Goal: Task Accomplishment & Management: Manage account settings

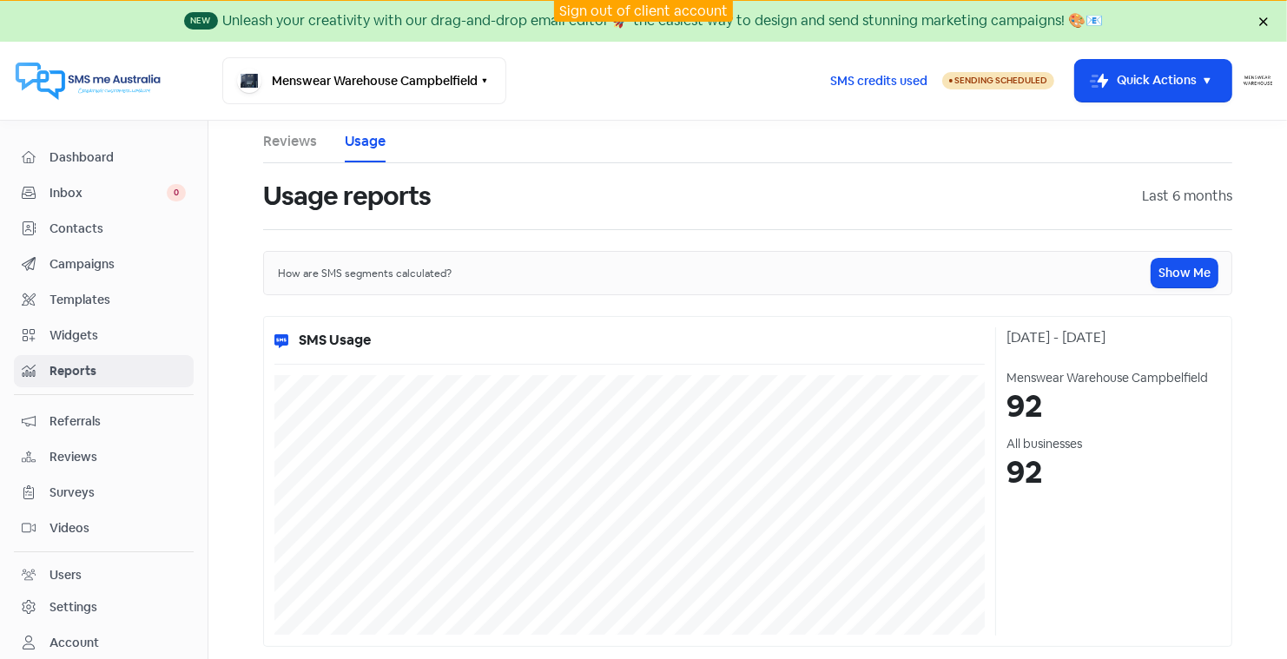
click at [587, 10] on link "Sign out of client account" at bounding box center [643, 11] width 168 height 18
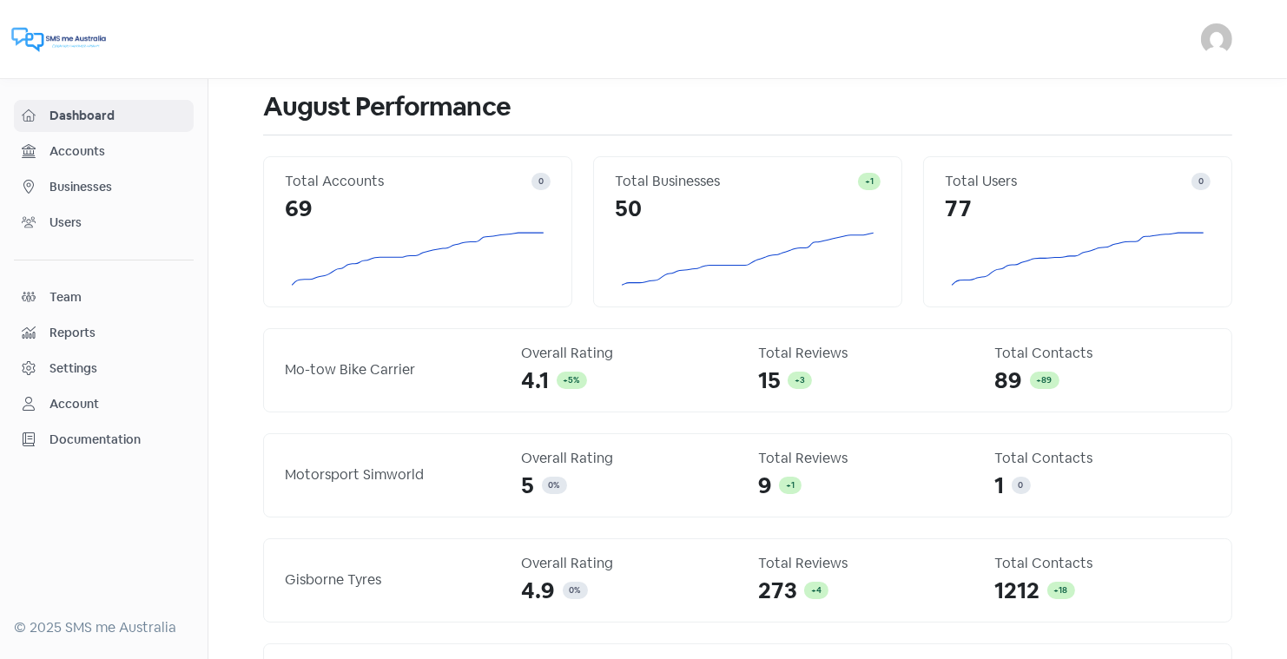
click at [79, 182] on span "Businesses" at bounding box center [118, 187] width 136 height 18
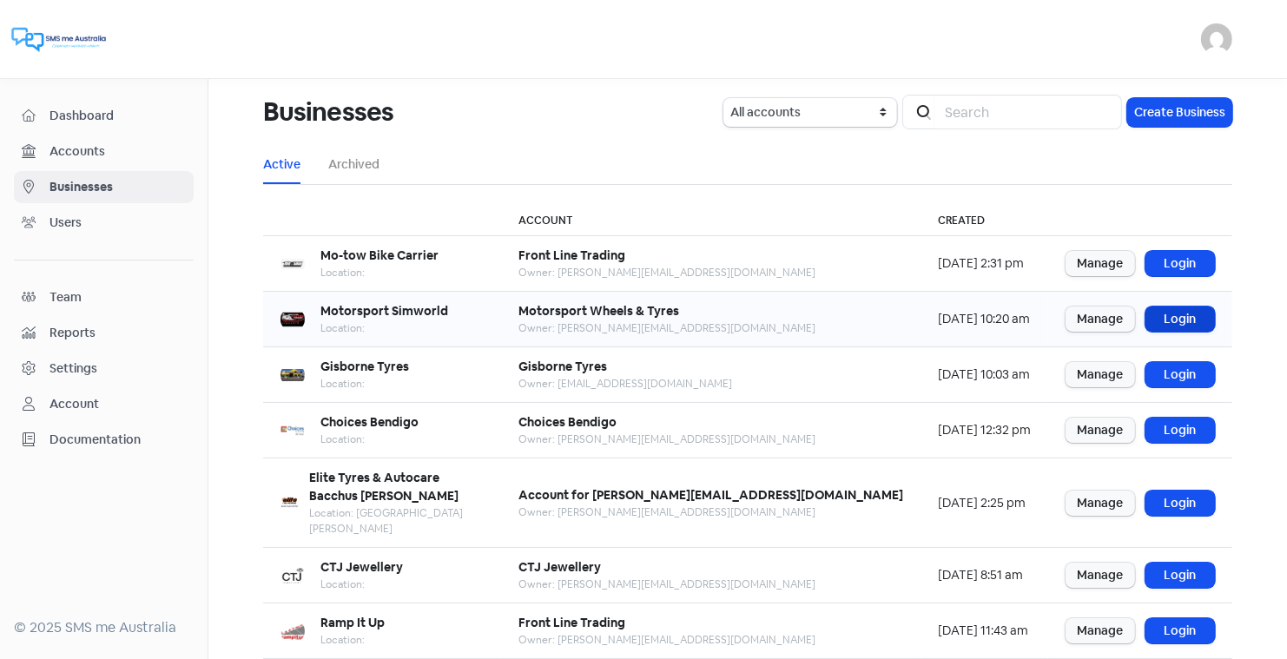
click at [1181, 313] on link "Login" at bounding box center [1179, 319] width 69 height 25
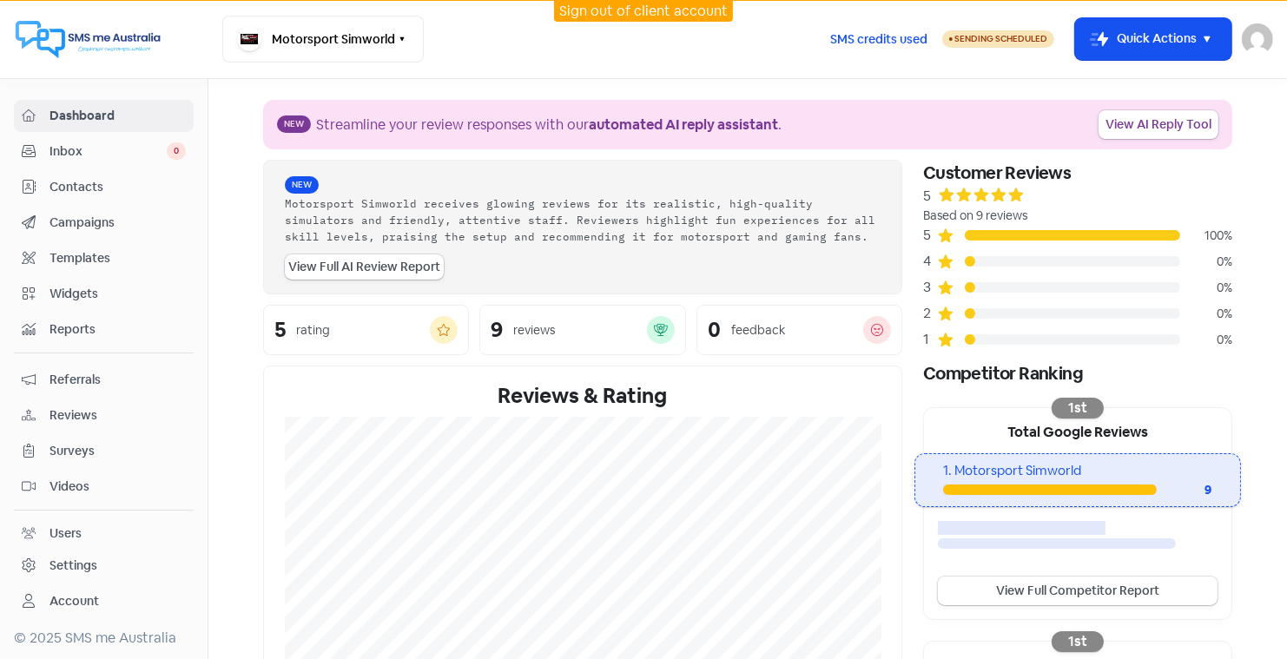
click at [624, 13] on link "Sign out of client account" at bounding box center [643, 11] width 168 height 18
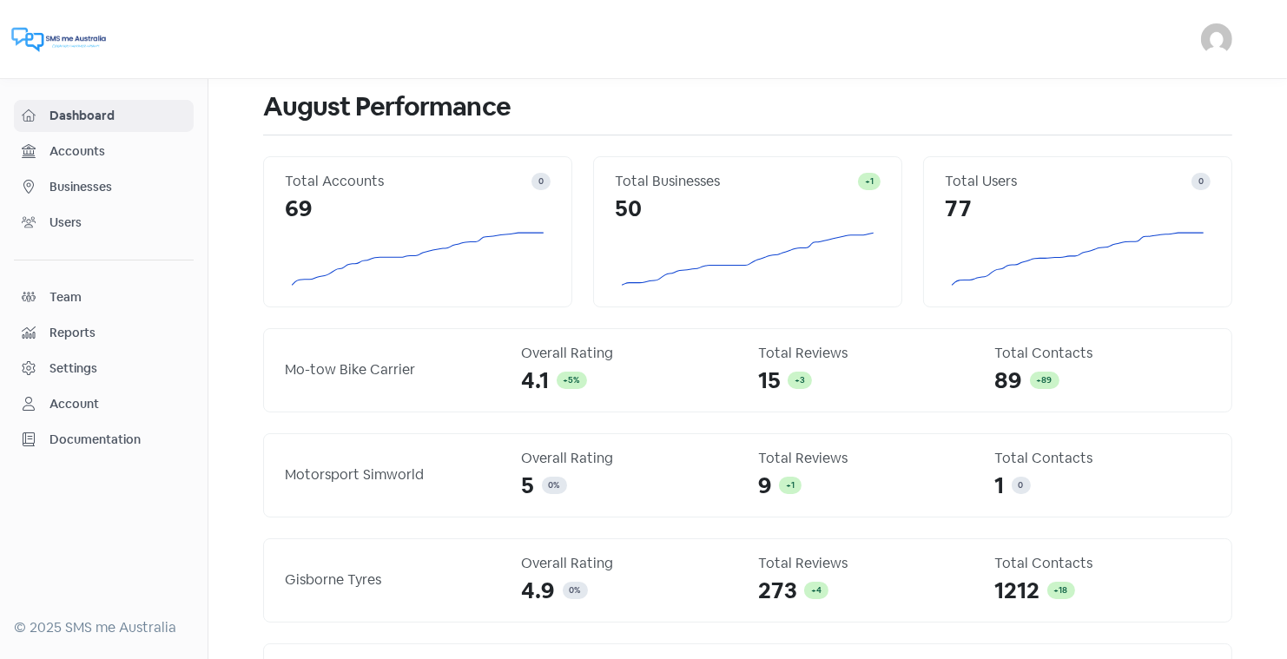
click at [94, 186] on span "Businesses" at bounding box center [118, 187] width 136 height 18
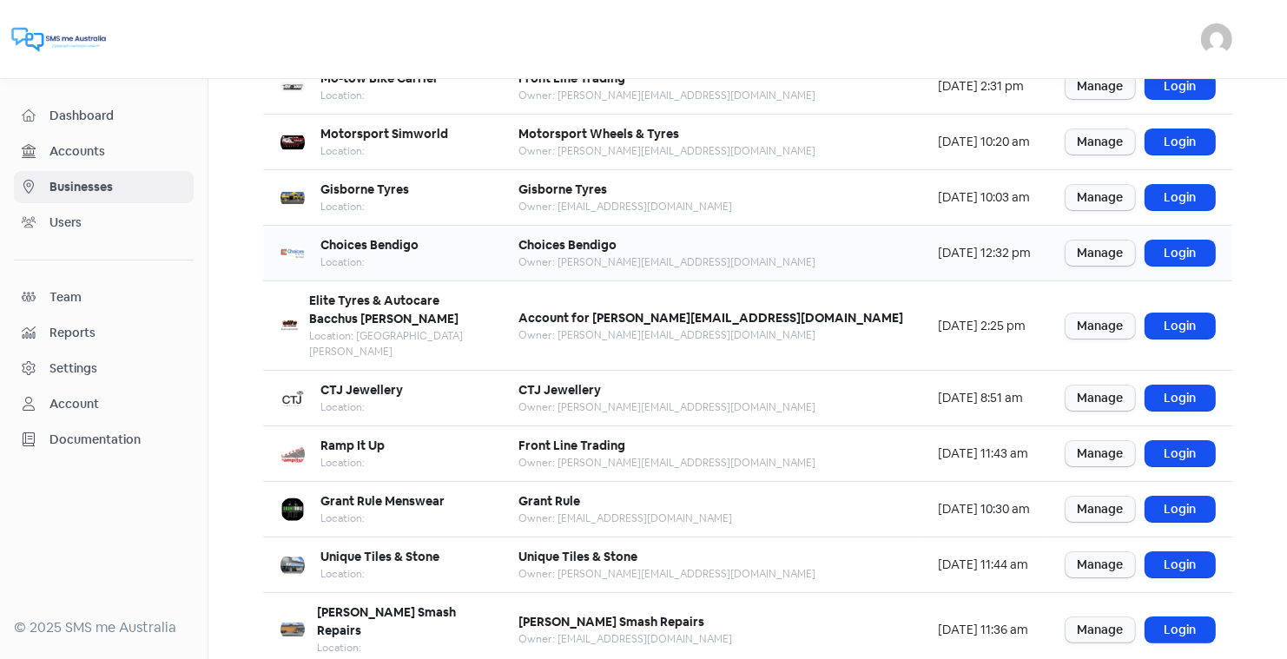
scroll to position [211, 0]
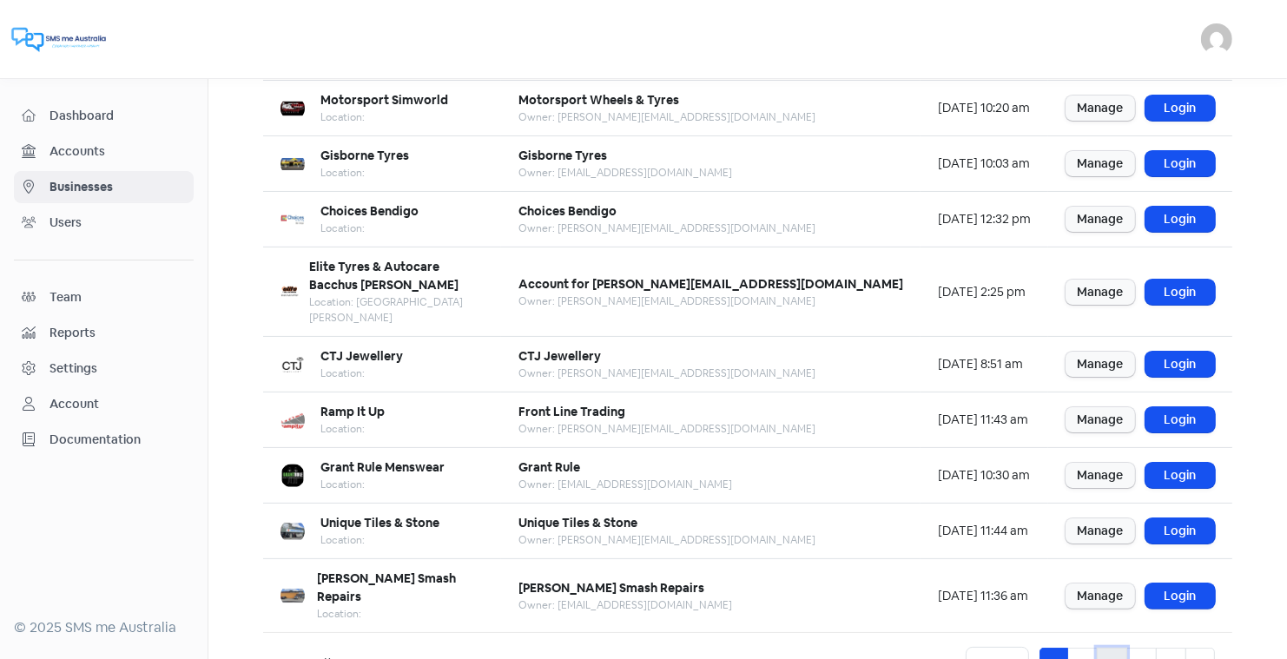
click at [1117, 648] on link "3" at bounding box center [1112, 664] width 30 height 33
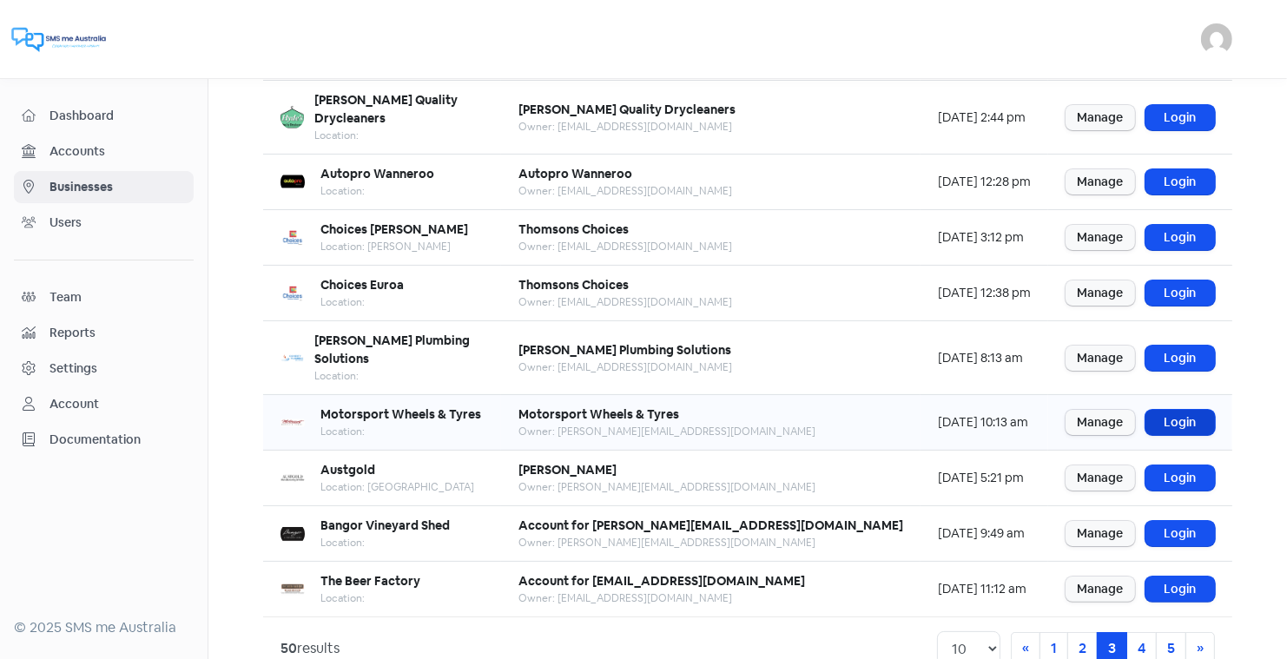
click at [1177, 410] on link "Login" at bounding box center [1179, 422] width 69 height 25
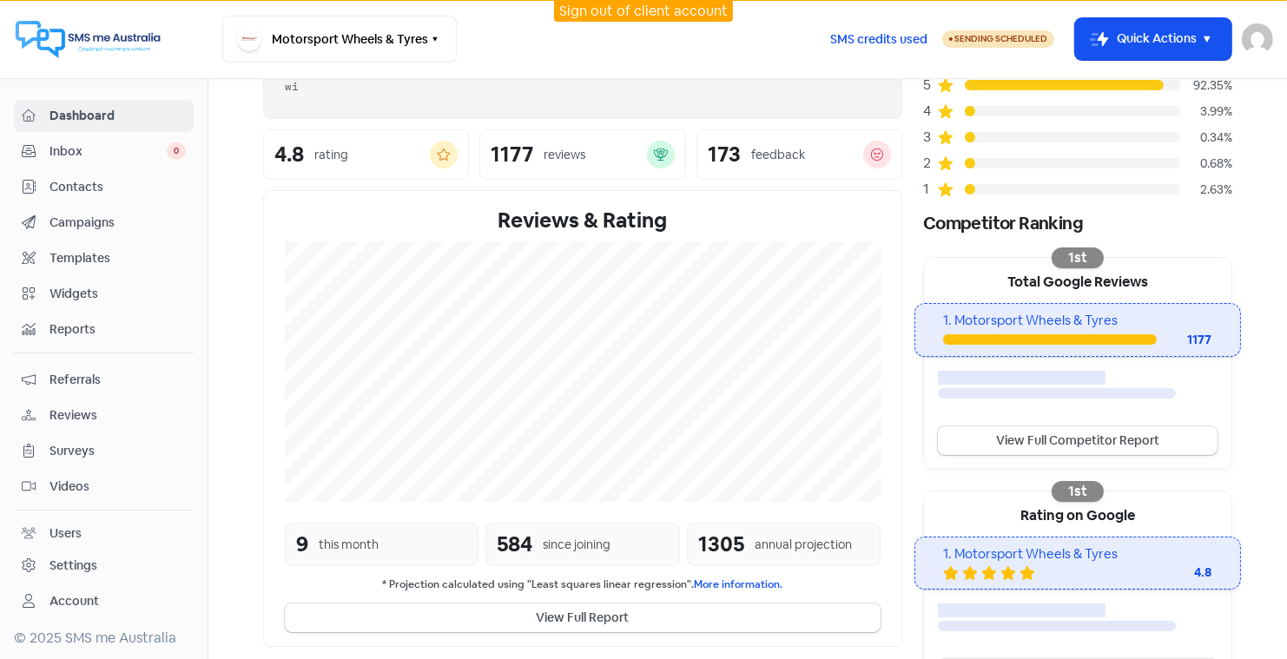
scroll to position [151, 0]
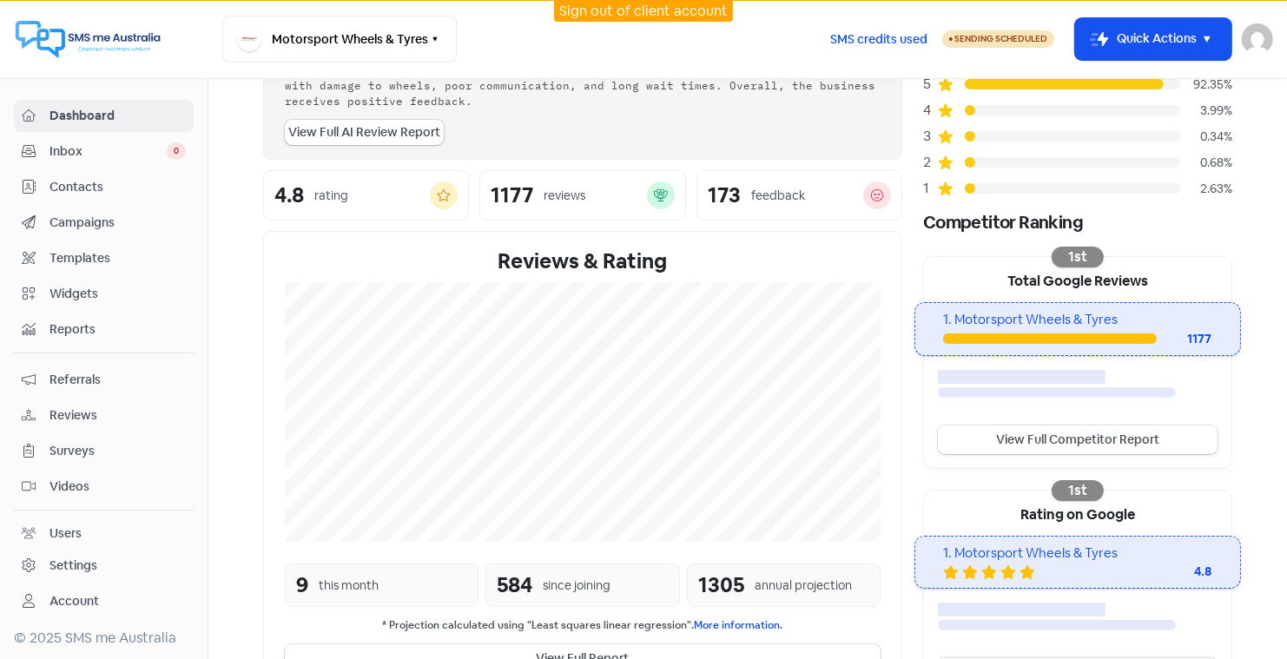
click at [1042, 434] on link "View Full Competitor Report" at bounding box center [1078, 440] width 280 height 29
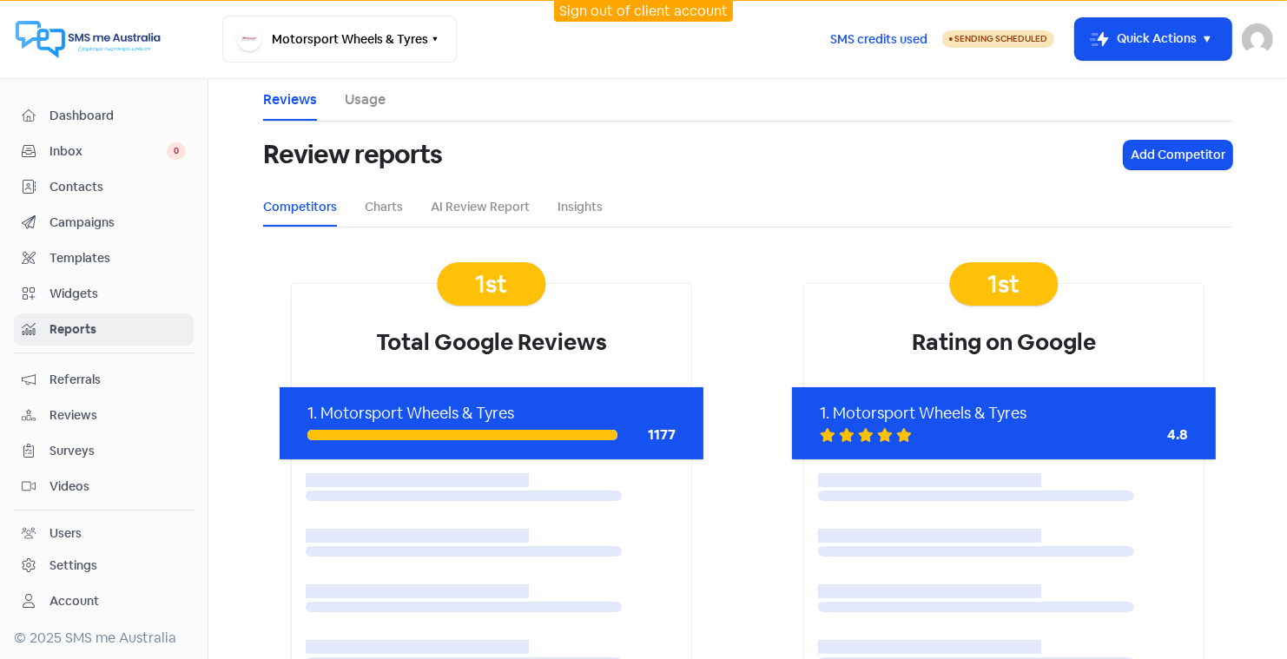
click at [75, 110] on span "Dashboard" at bounding box center [118, 116] width 136 height 18
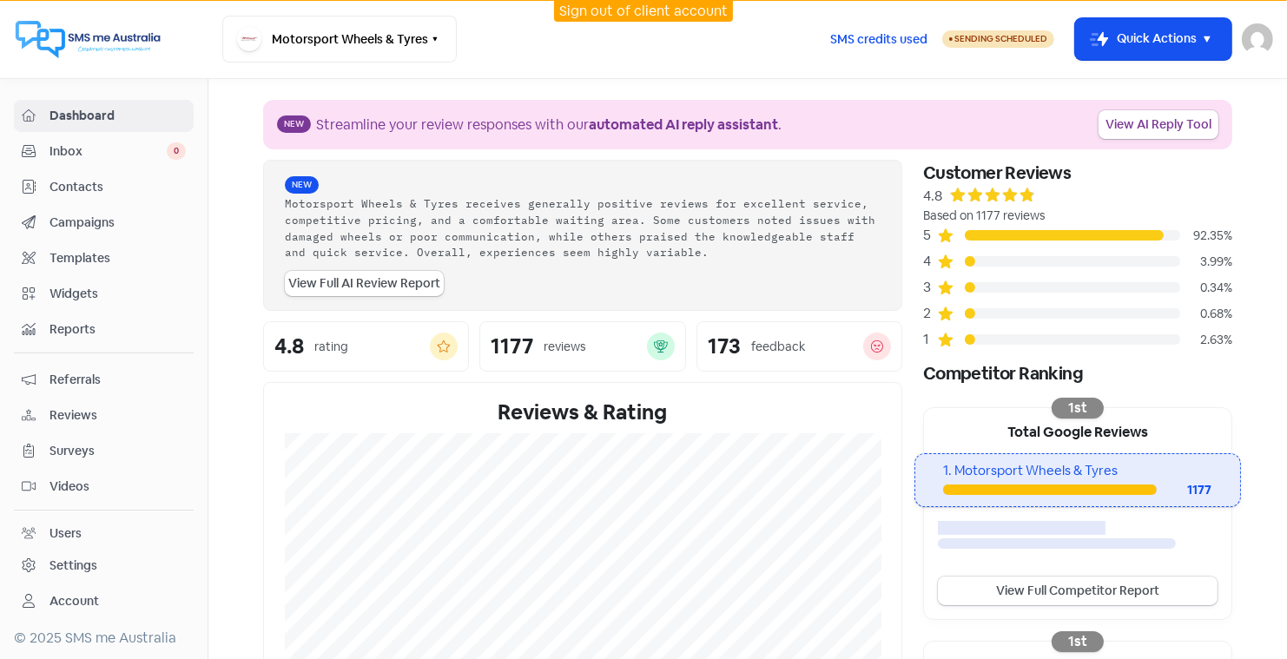
click at [632, 9] on link "Sign out of client account" at bounding box center [643, 11] width 168 height 18
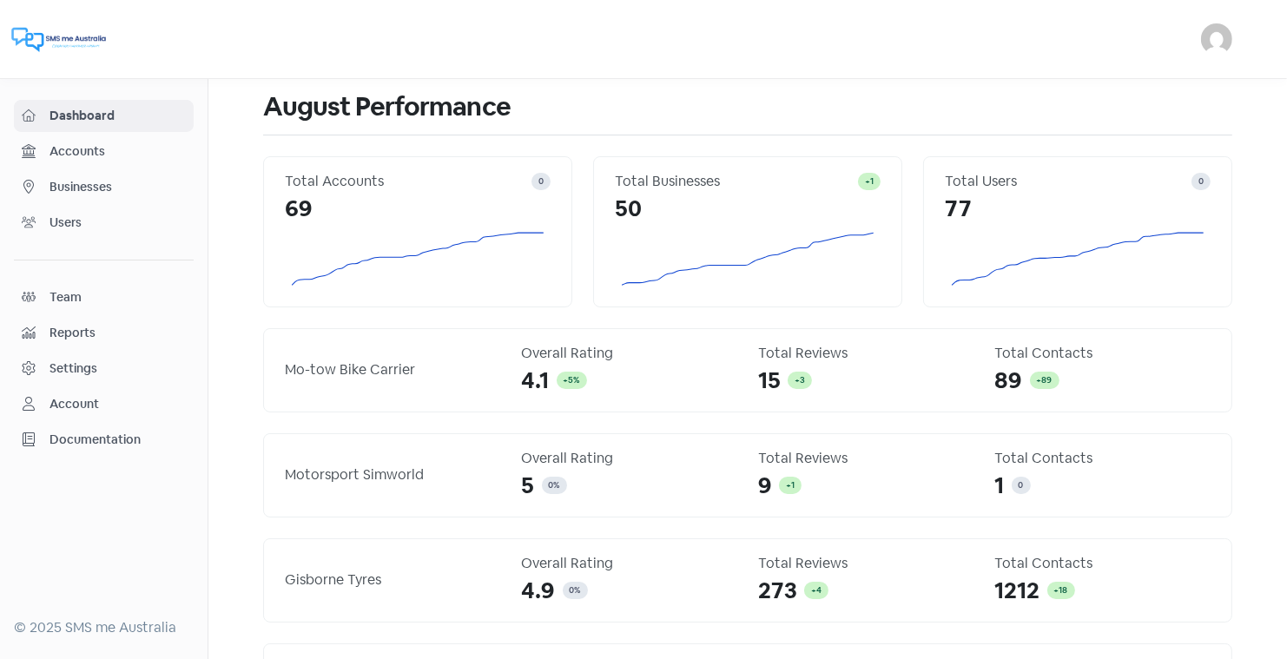
click at [84, 188] on span "Businesses" at bounding box center [118, 187] width 136 height 18
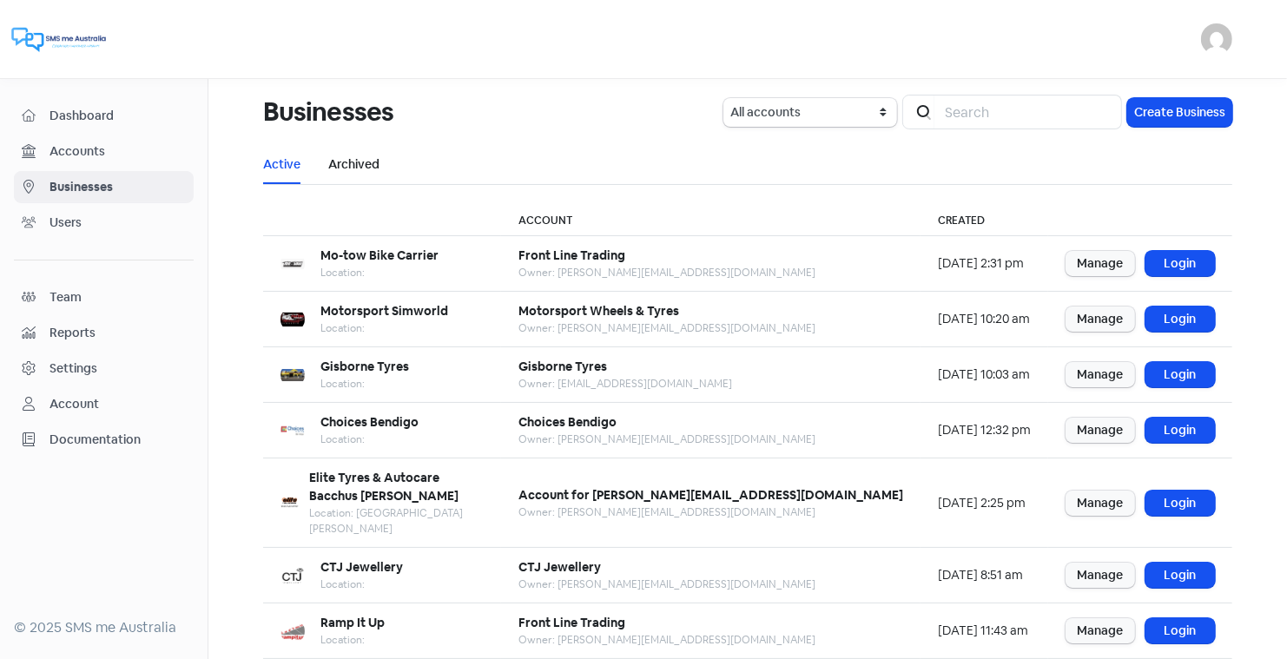
scroll to position [211, 0]
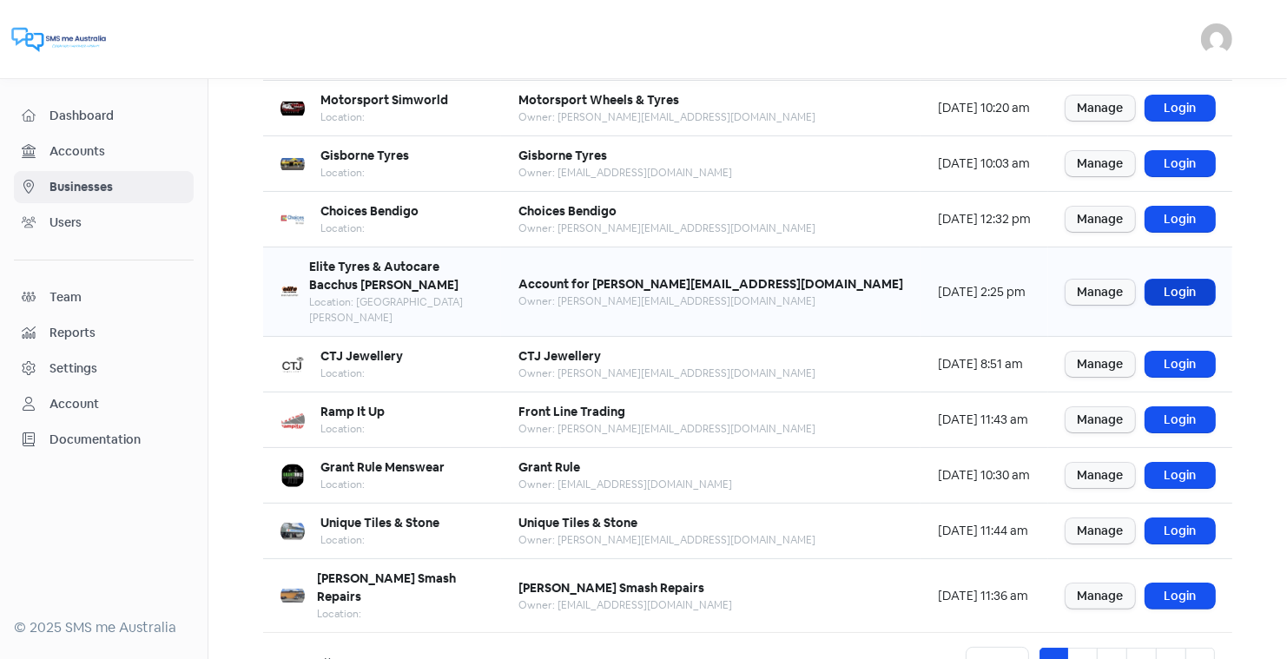
click at [1175, 280] on link "Login" at bounding box center [1179, 292] width 69 height 25
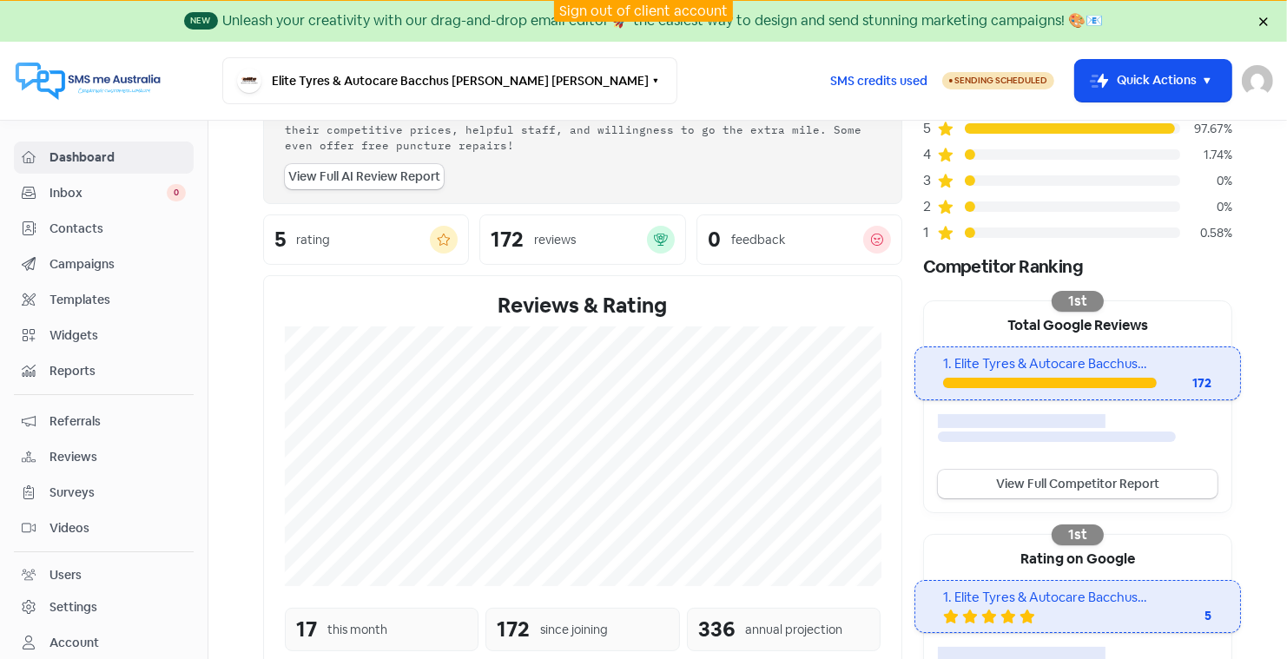
scroll to position [160, 0]
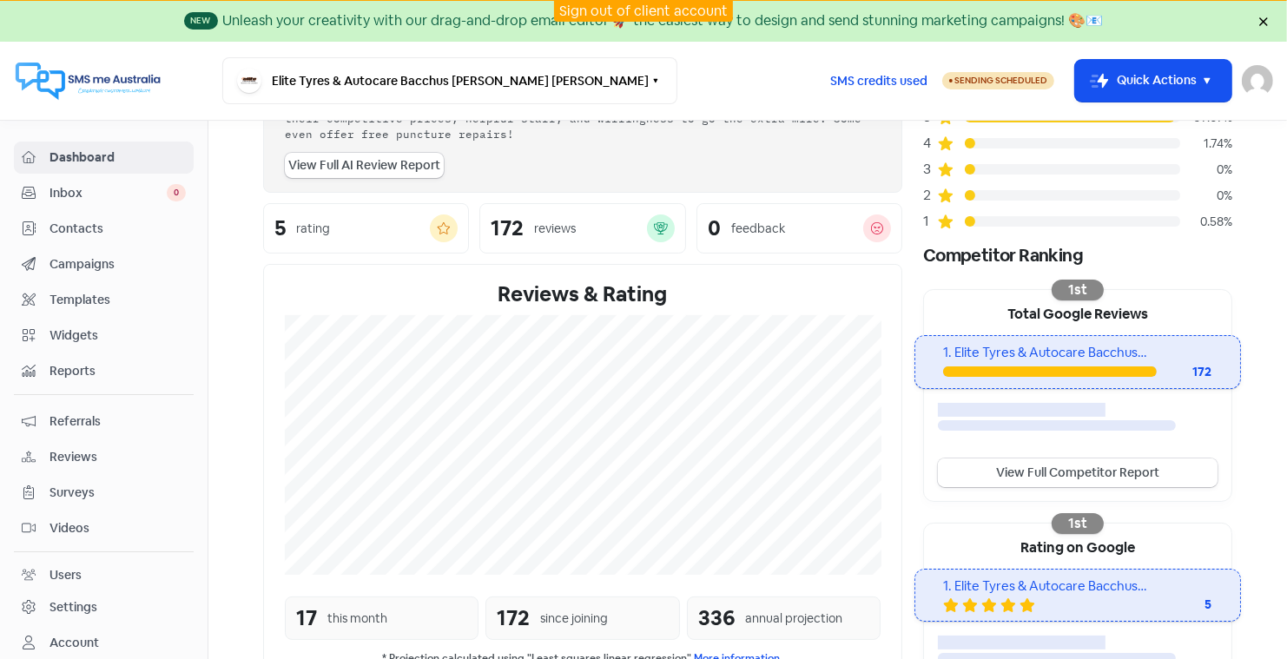
click at [1042, 465] on link "View Full Competitor Report" at bounding box center [1078, 473] width 280 height 29
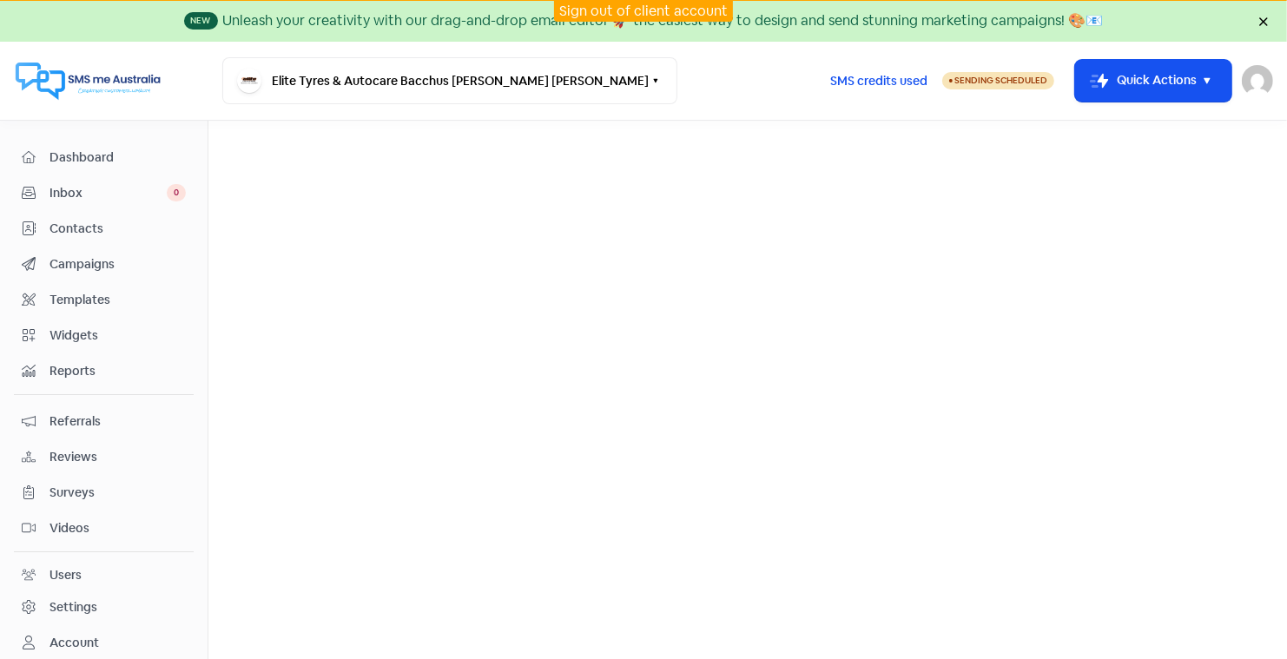
click at [89, 157] on span "Dashboard" at bounding box center [118, 158] width 136 height 18
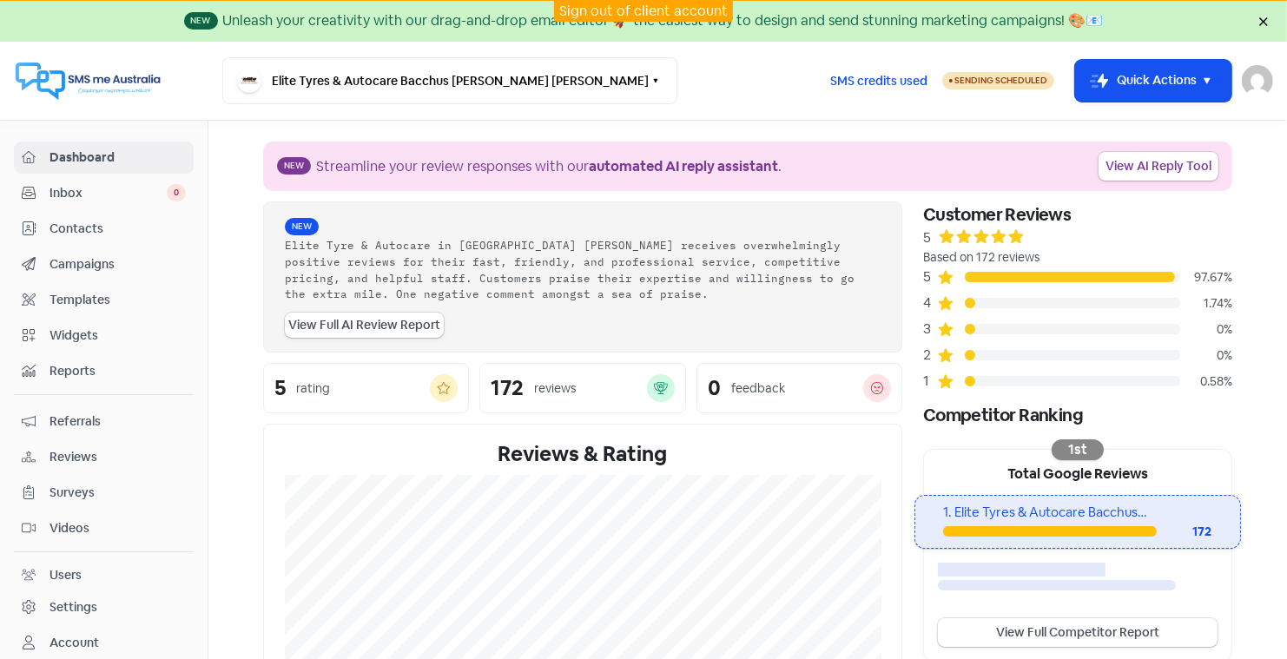
click at [81, 224] on span "Contacts" at bounding box center [118, 229] width 136 height 18
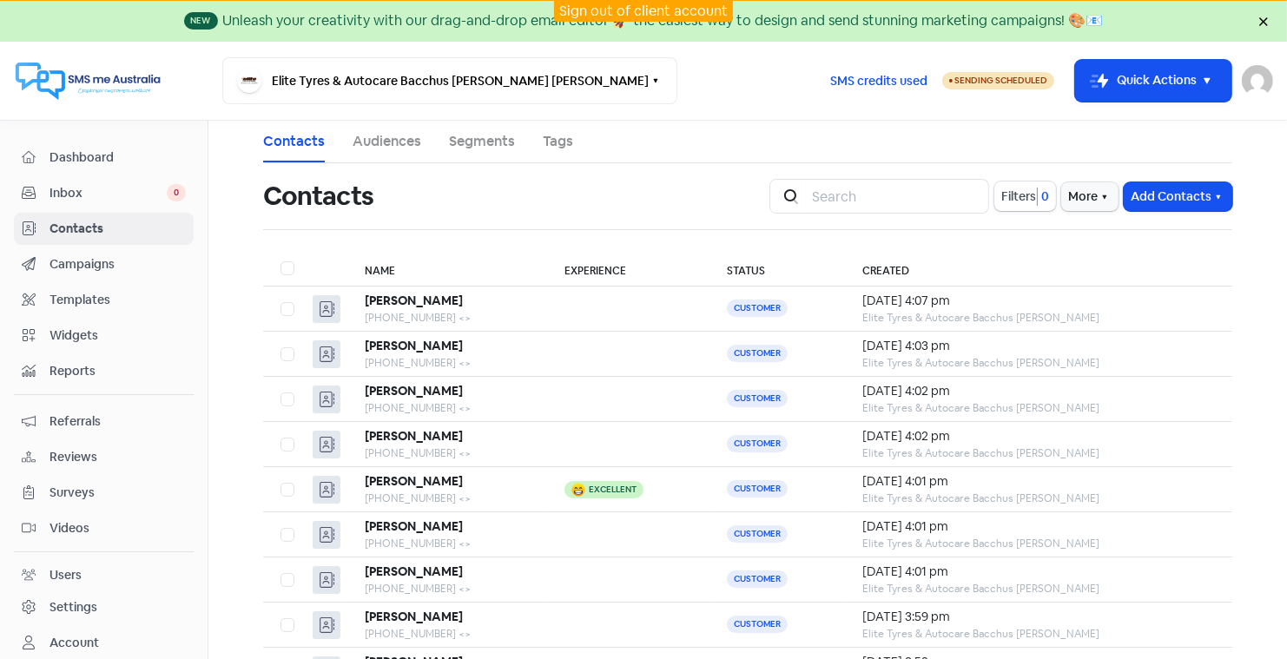
click at [649, 10] on link "Sign out of client account" at bounding box center [643, 11] width 168 height 18
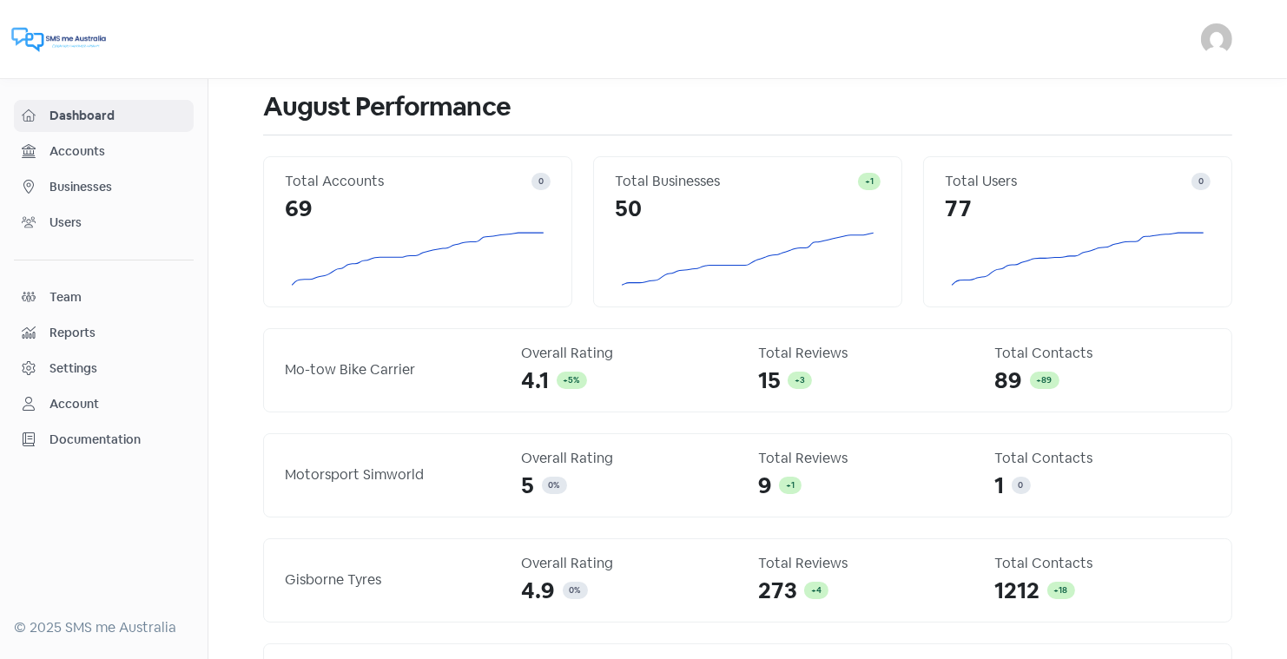
click at [94, 180] on span "Businesses" at bounding box center [118, 187] width 136 height 18
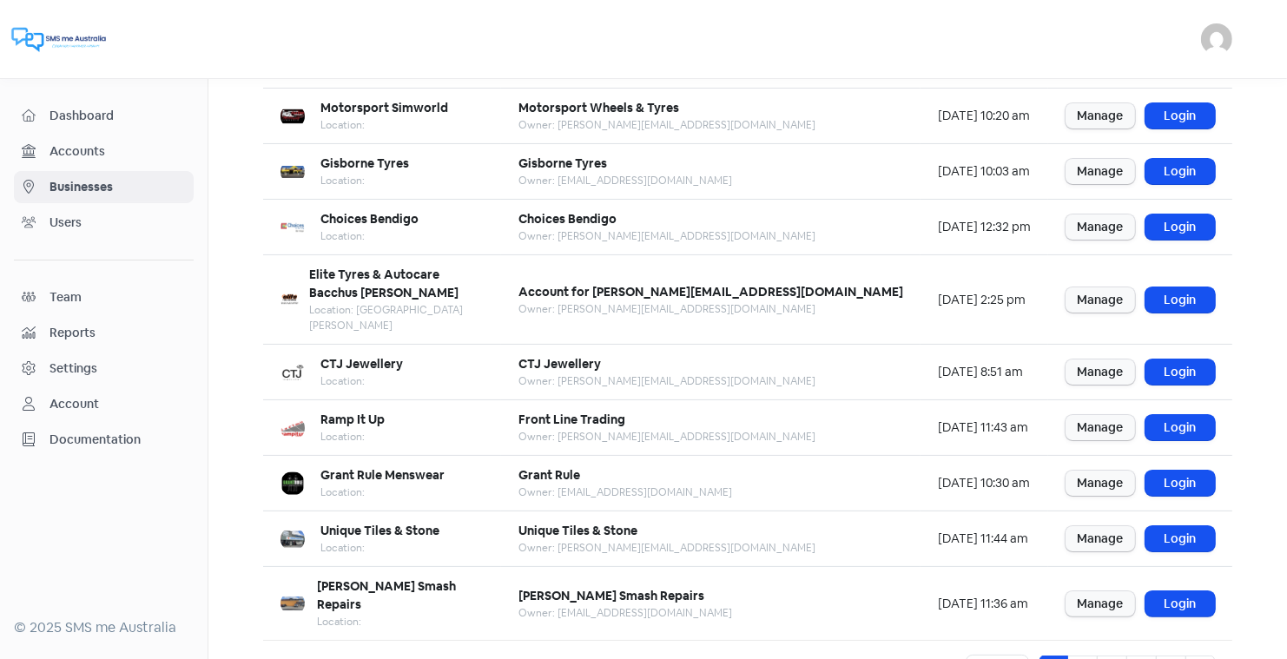
scroll to position [211, 0]
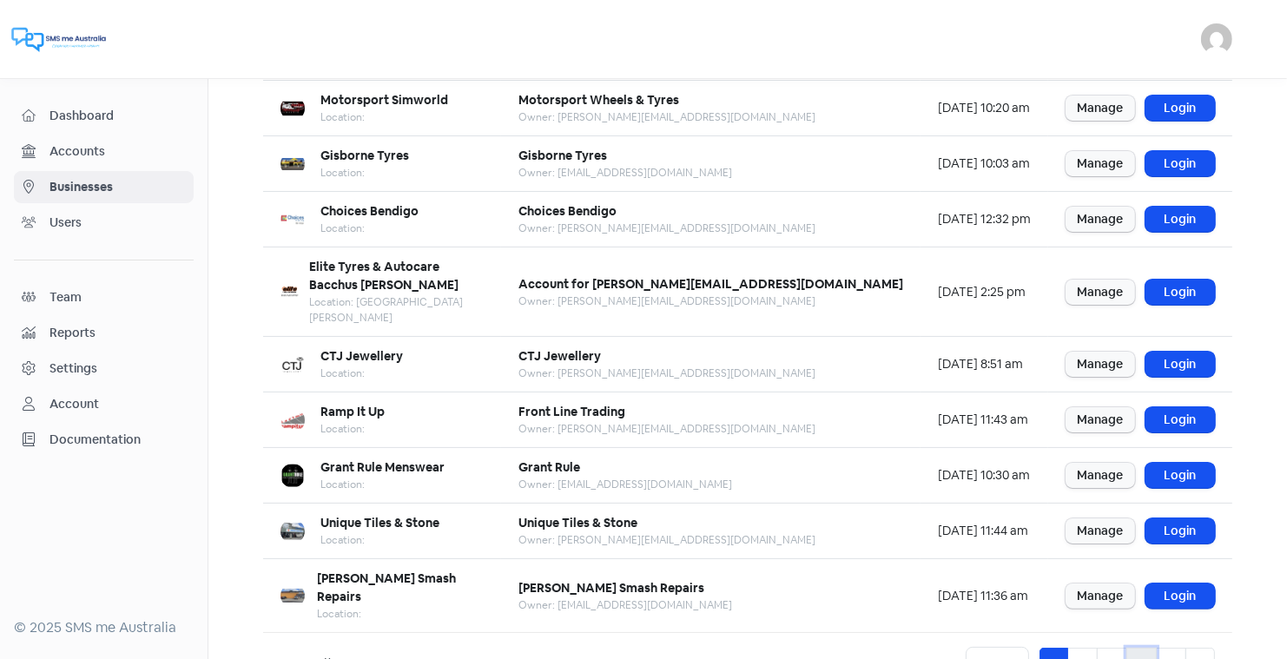
click at [1139, 648] on link "4" at bounding box center [1141, 664] width 30 height 33
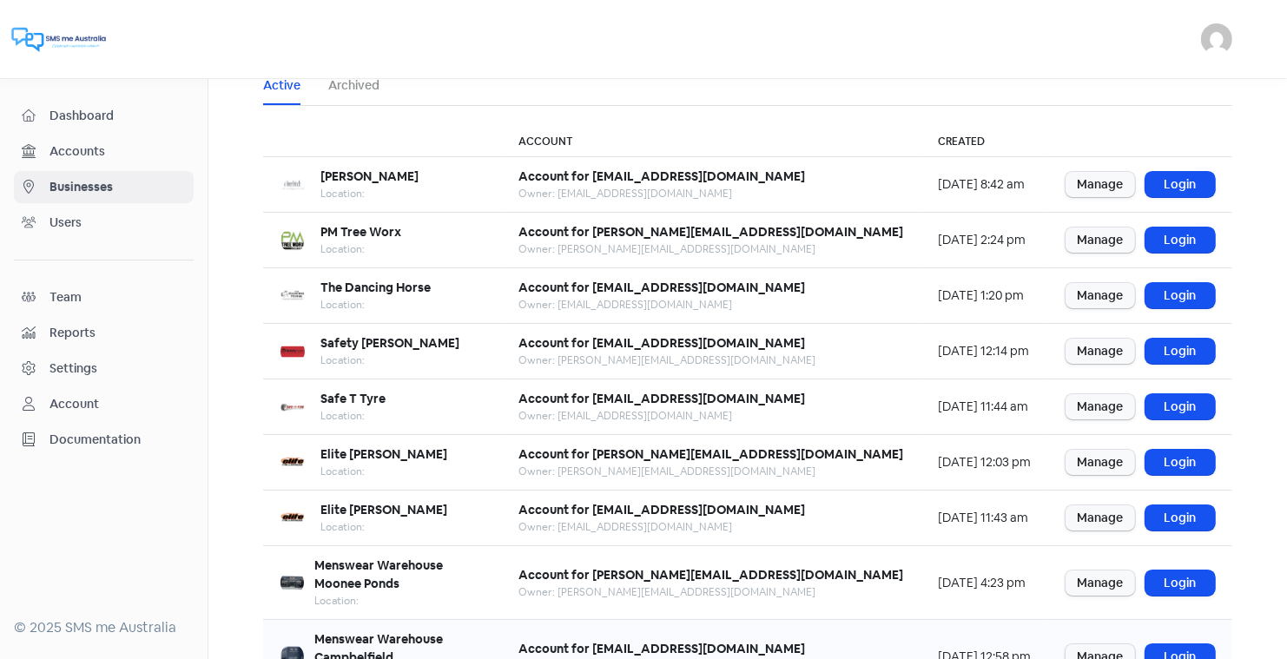
scroll to position [211, 0]
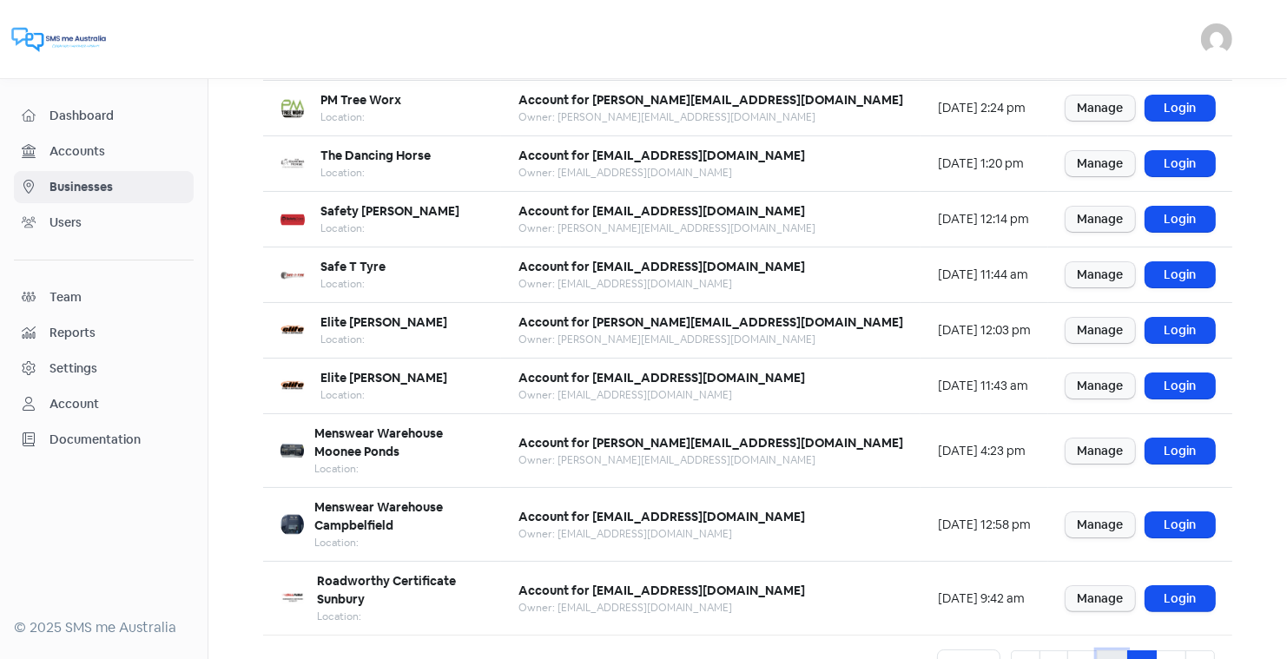
click at [1106, 650] on link "3" at bounding box center [1112, 666] width 30 height 33
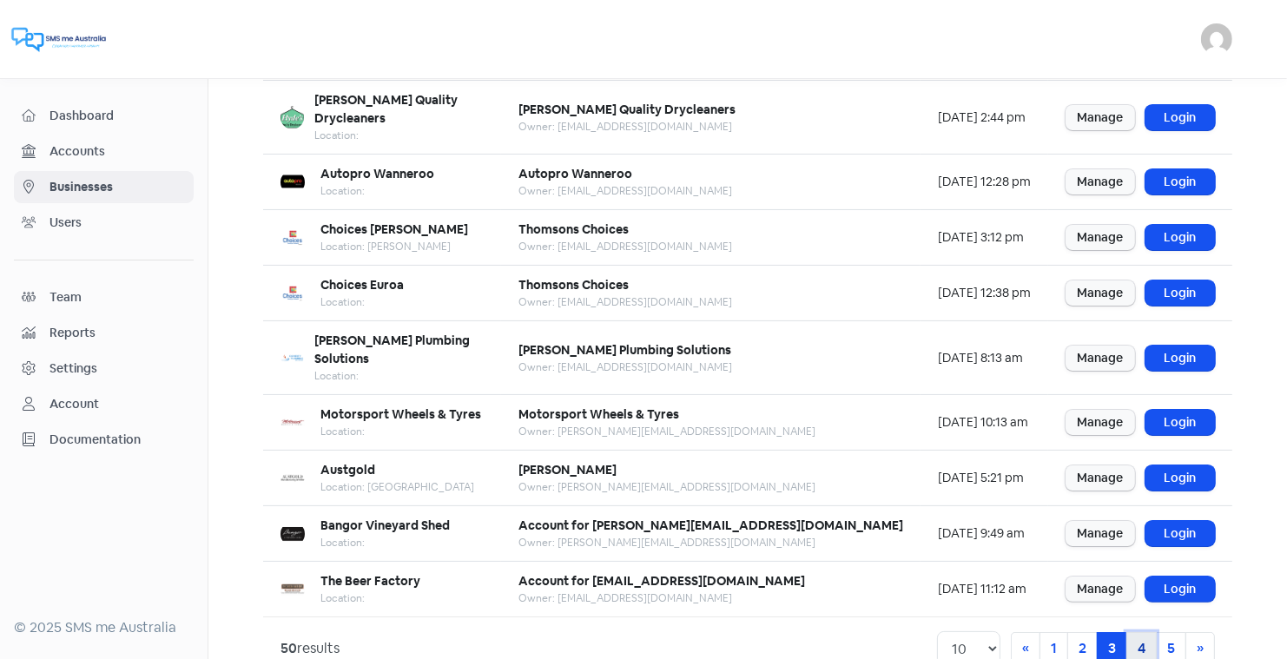
click at [1150, 632] on link "4" at bounding box center [1141, 648] width 30 height 33
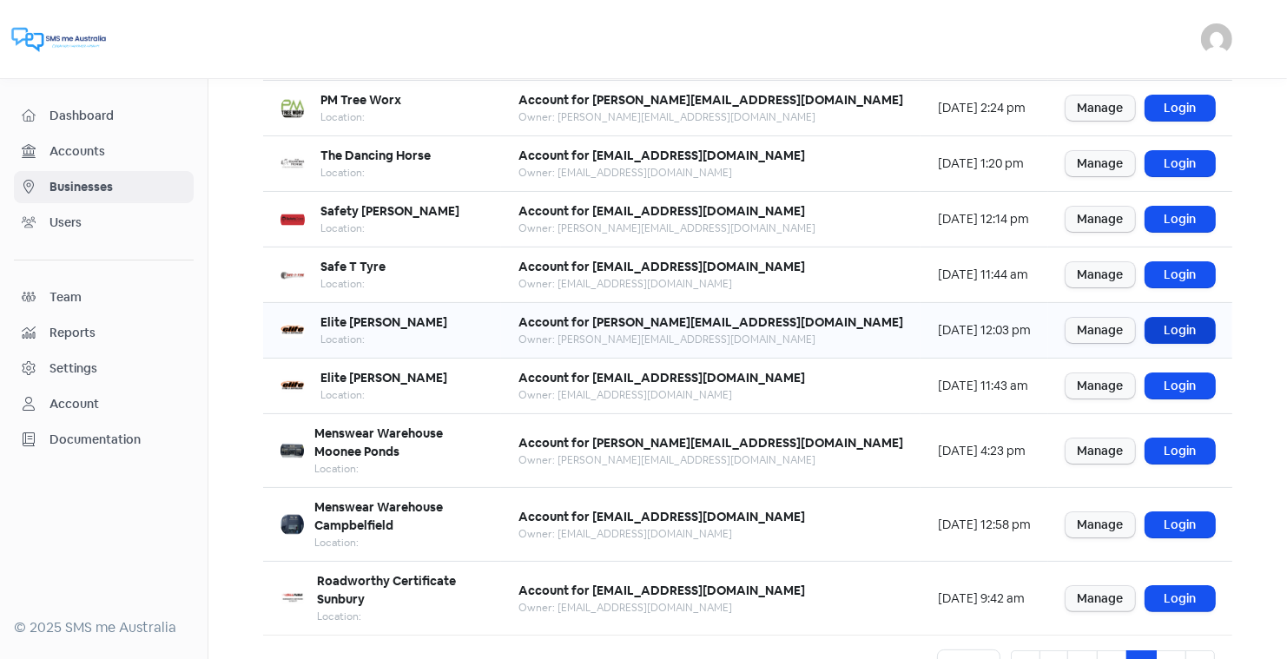
click at [1185, 325] on link "Login" at bounding box center [1179, 330] width 69 height 25
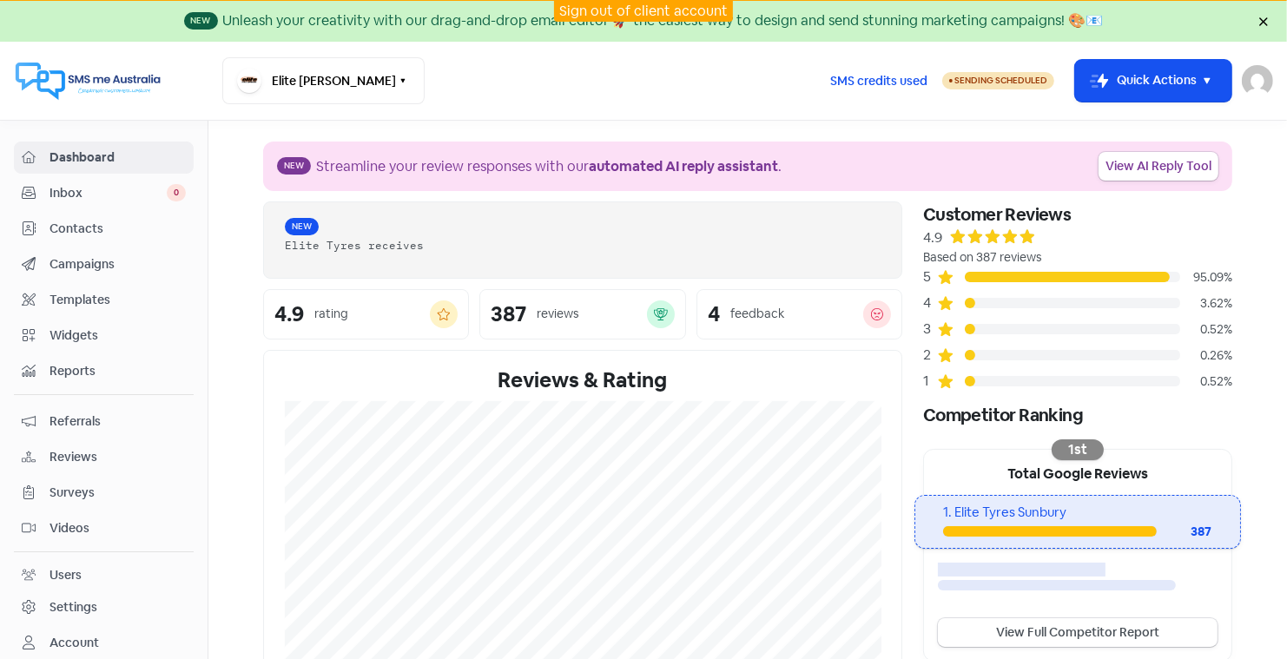
click at [89, 226] on span "Contacts" at bounding box center [118, 229] width 136 height 18
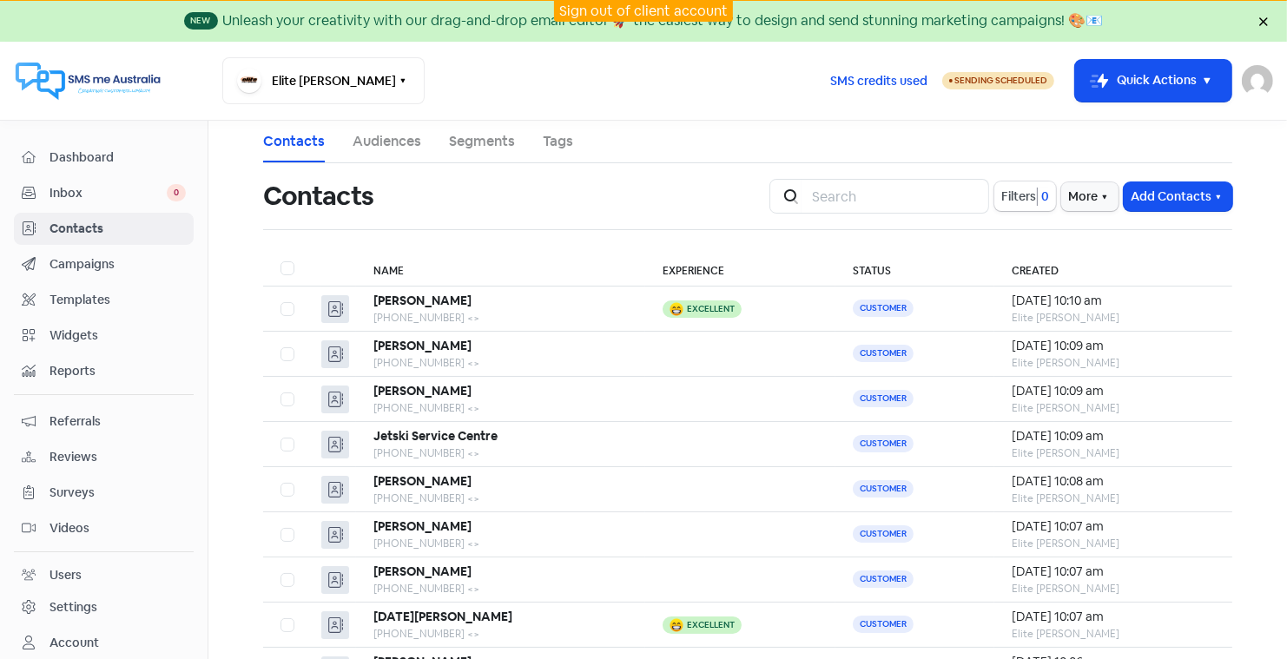
click at [617, 8] on link "Sign out of client account" at bounding box center [643, 11] width 168 height 18
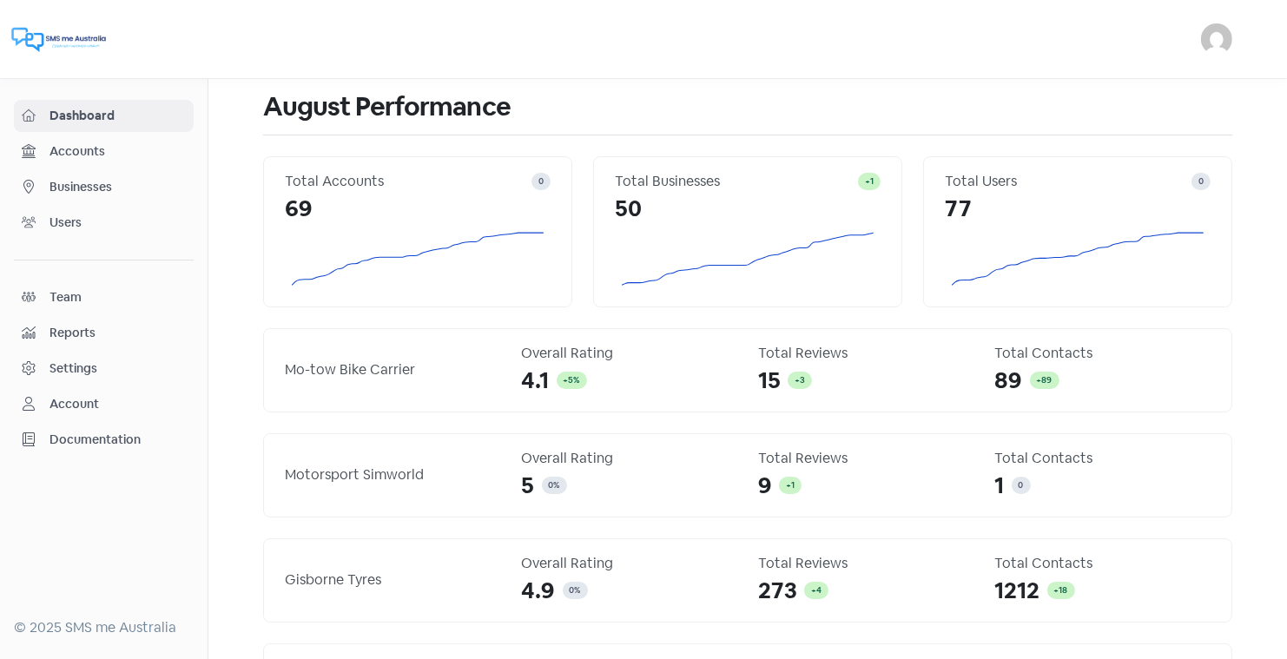
click at [88, 181] on span "Businesses" at bounding box center [118, 187] width 136 height 18
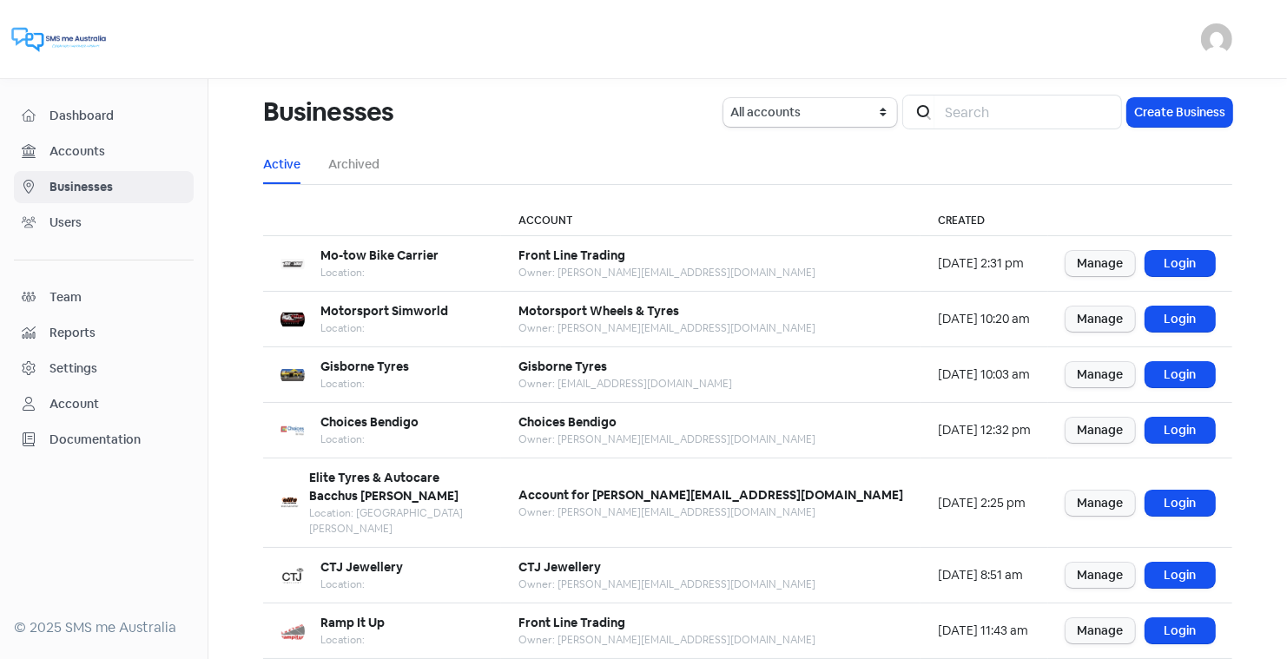
scroll to position [211, 0]
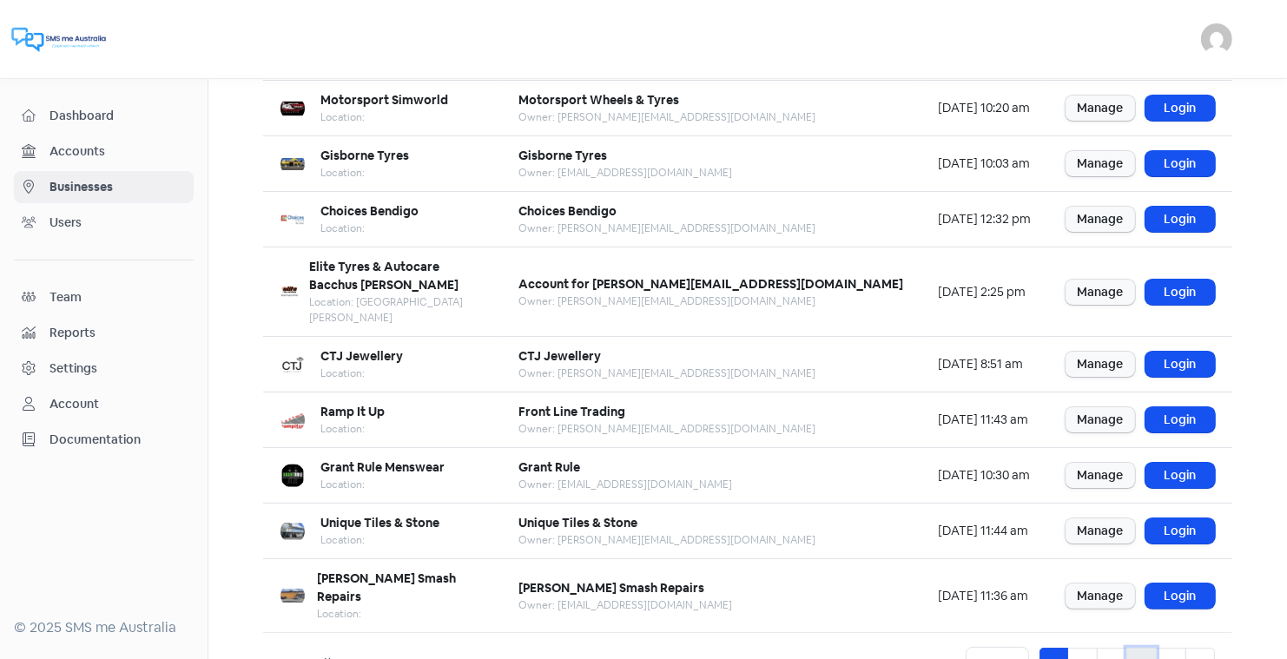
click at [1137, 648] on link "4" at bounding box center [1141, 664] width 30 height 33
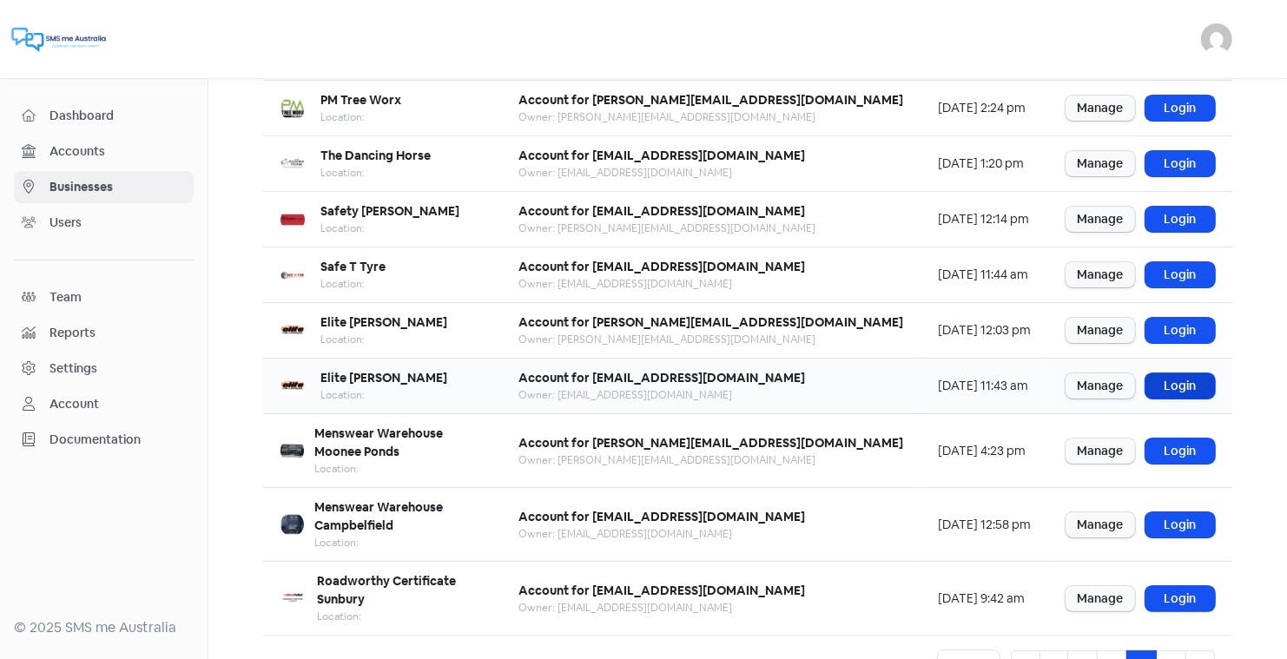
click at [1189, 380] on link "Login" at bounding box center [1179, 385] width 69 height 25
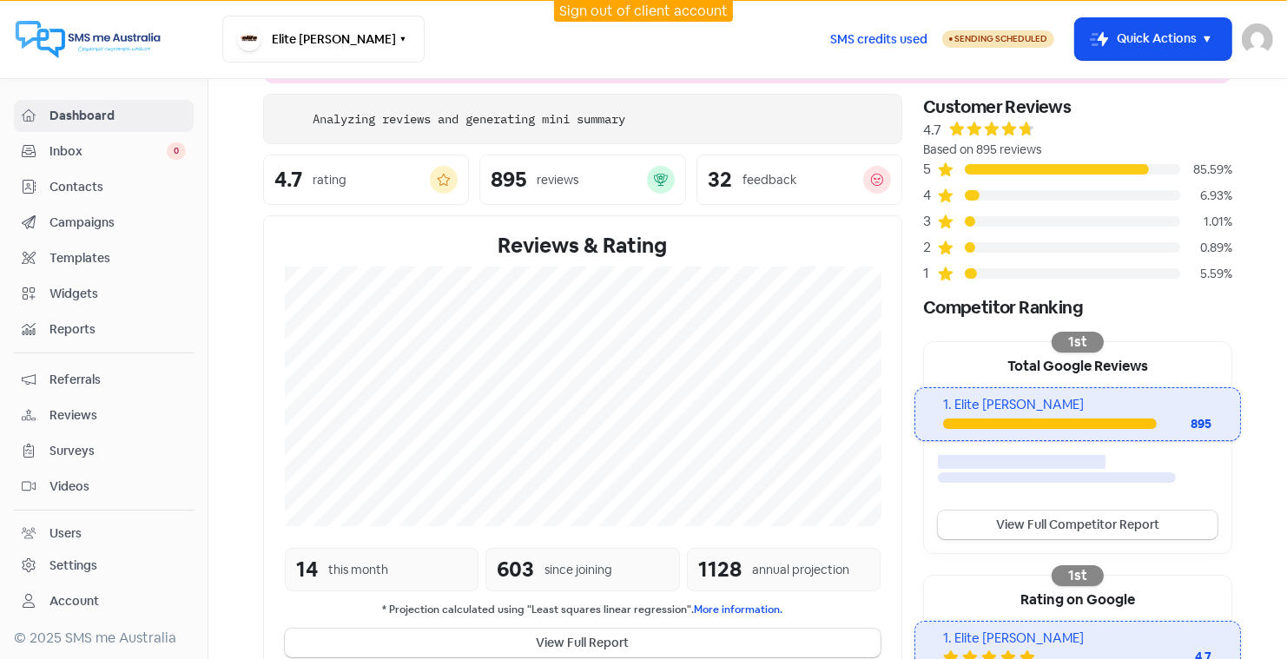
scroll to position [67, 0]
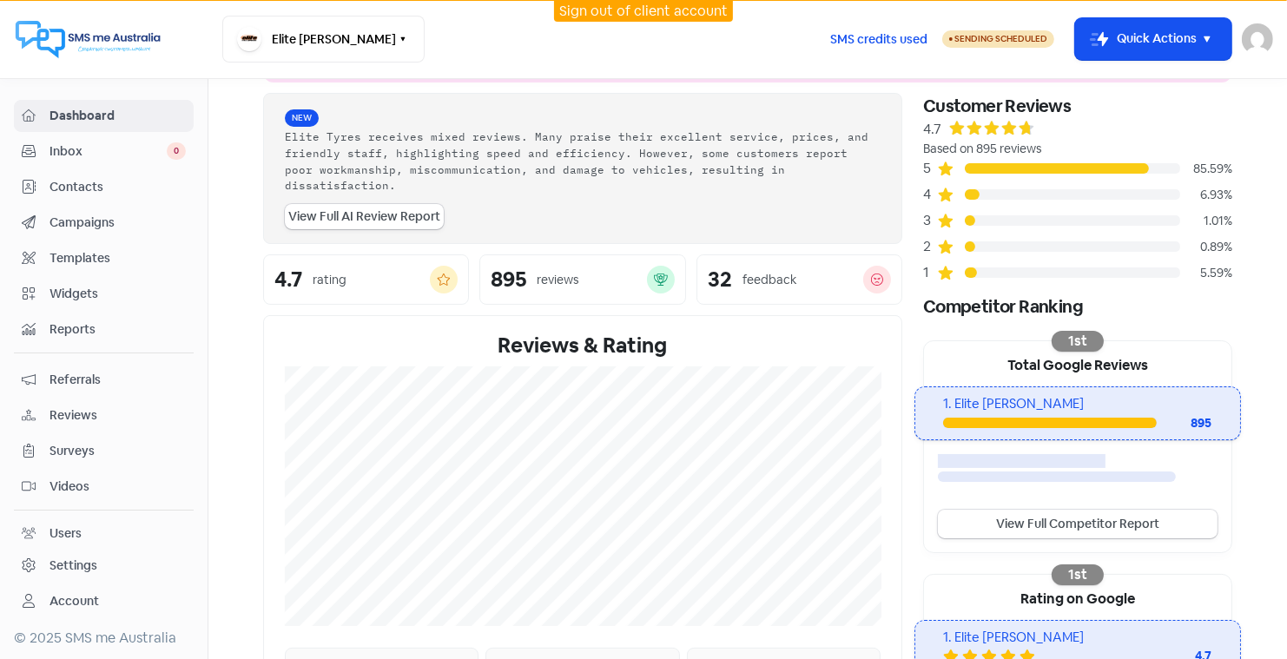
click at [83, 182] on span "Contacts" at bounding box center [118, 187] width 136 height 18
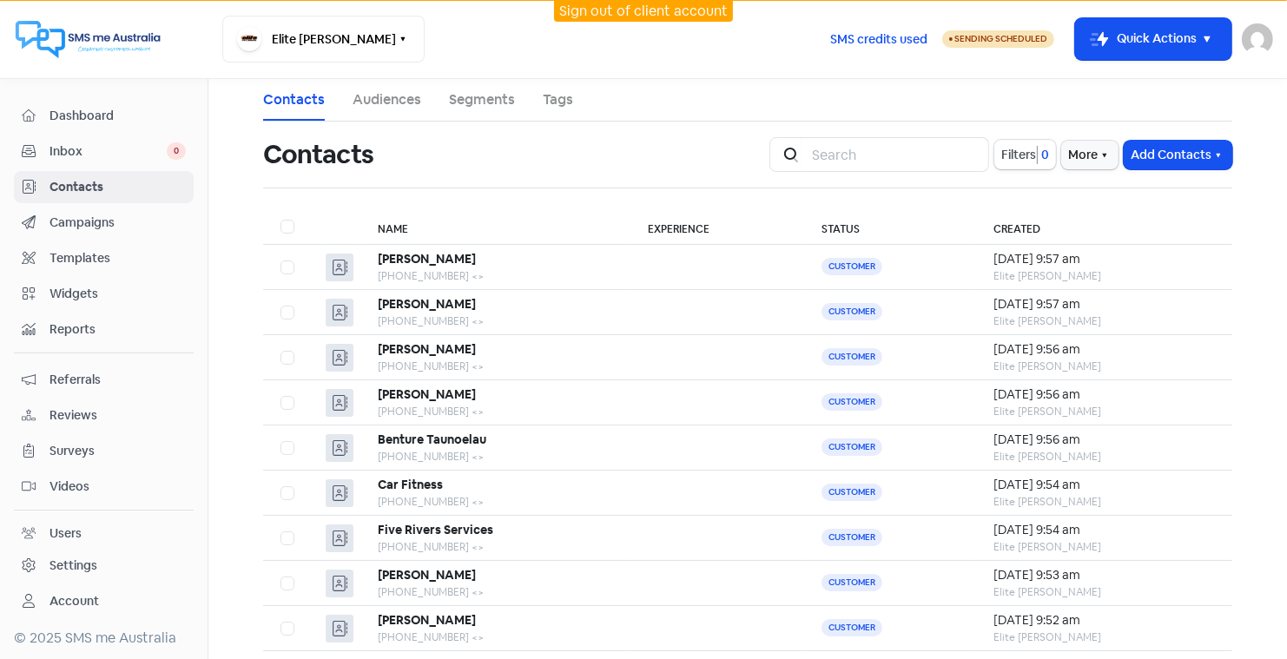
click at [100, 109] on span "Dashboard" at bounding box center [118, 116] width 136 height 18
